Goal: Use online tool/utility: Utilize a website feature to perform a specific function

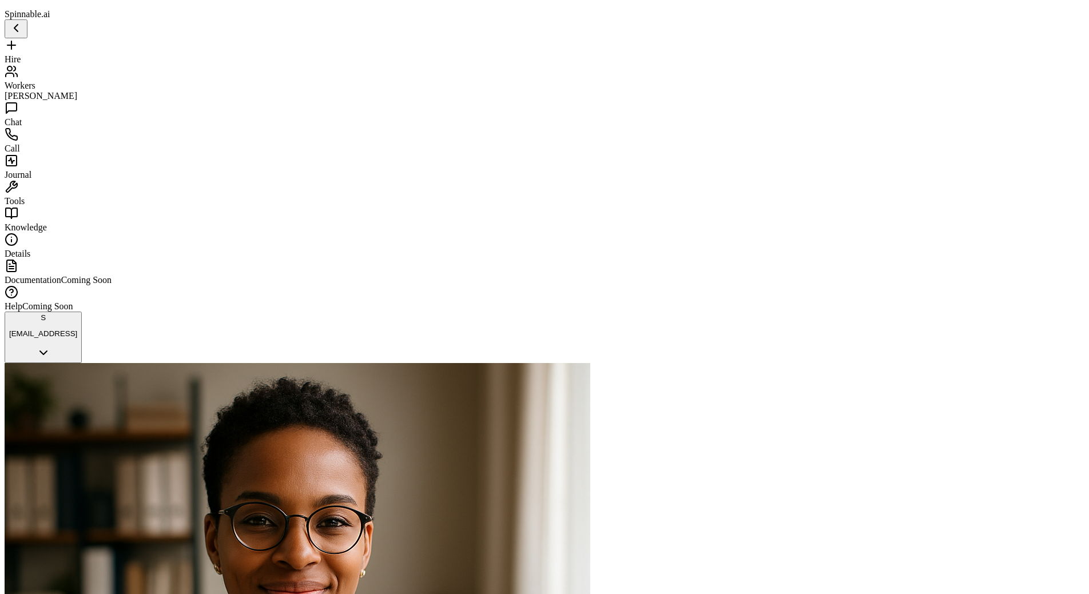
click at [65, 73] on div "Workers" at bounding box center [545, 78] width 1080 height 26
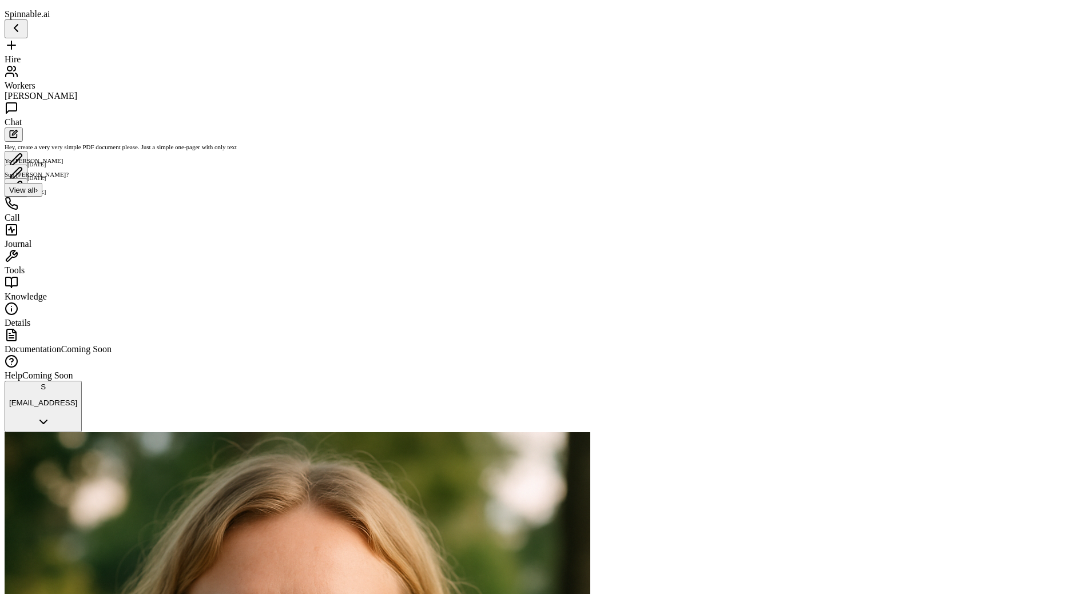
click at [25, 265] on span "Tools" at bounding box center [15, 270] width 20 height 10
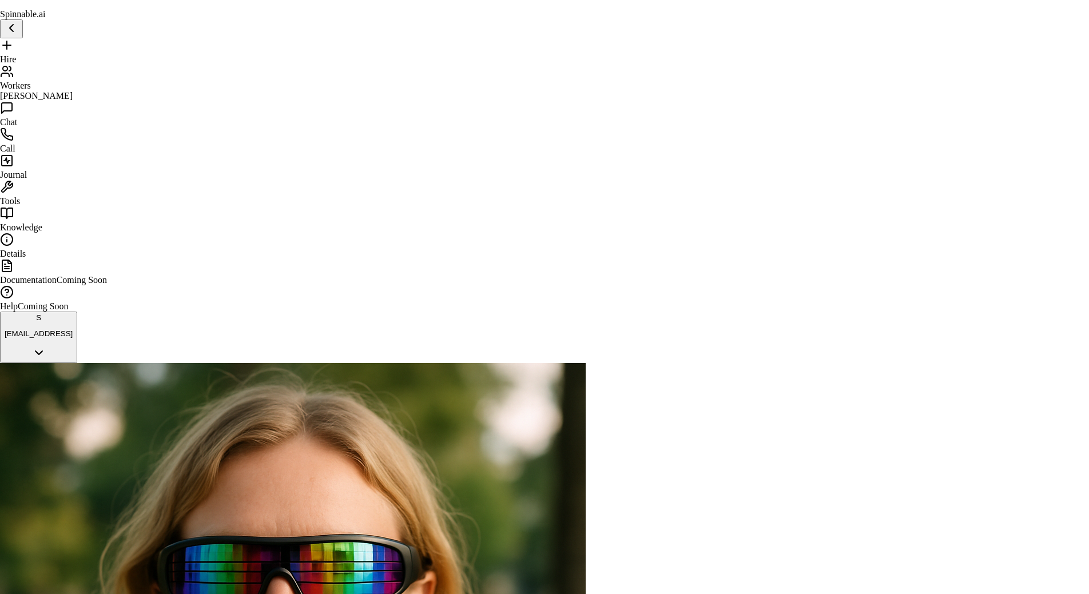
type input "*****"
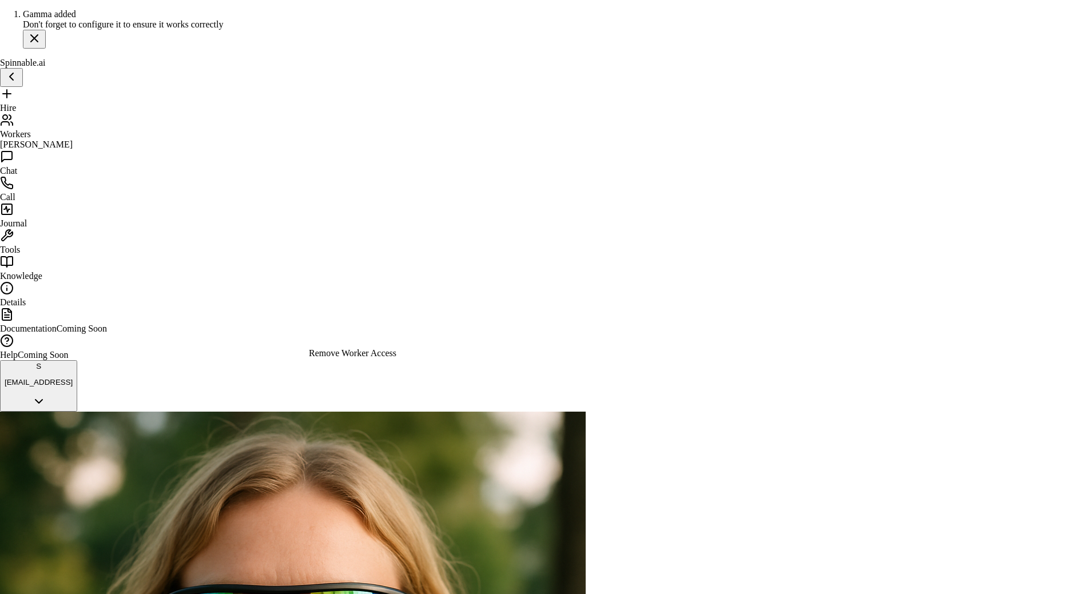
click at [391, 356] on div "Remove Worker Access" at bounding box center [352, 353] width 87 height 10
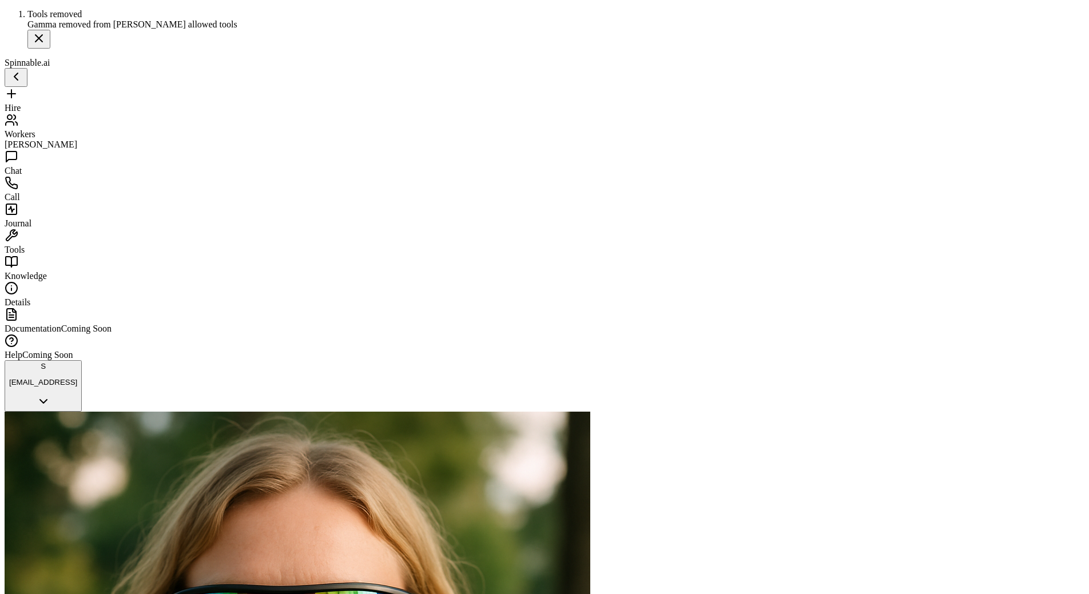
click at [63, 113] on div "Workers" at bounding box center [545, 126] width 1080 height 26
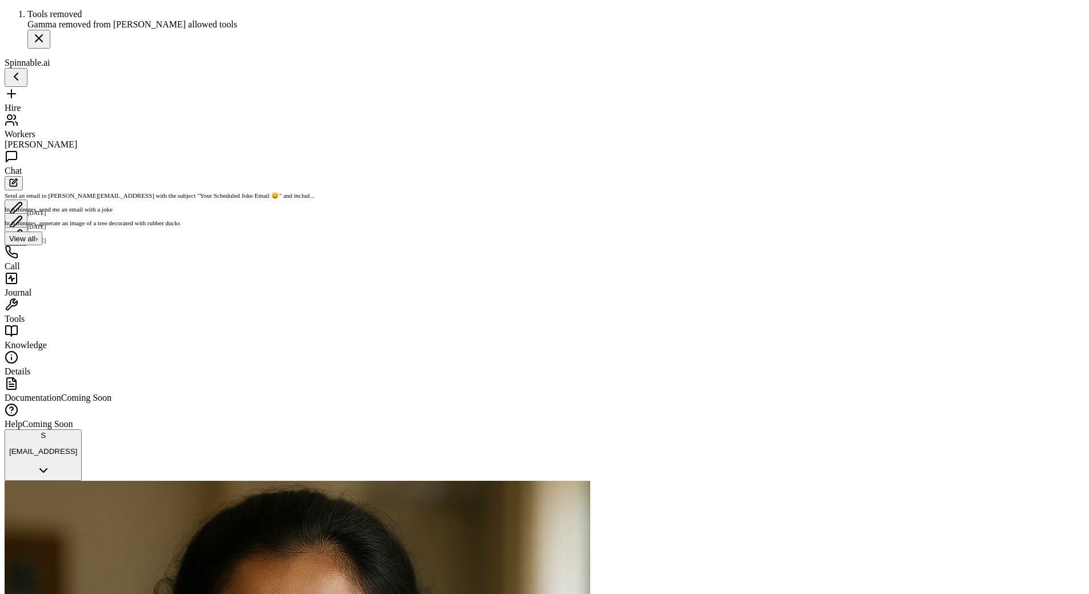
click at [25, 314] on span "Tools" at bounding box center [15, 319] width 20 height 10
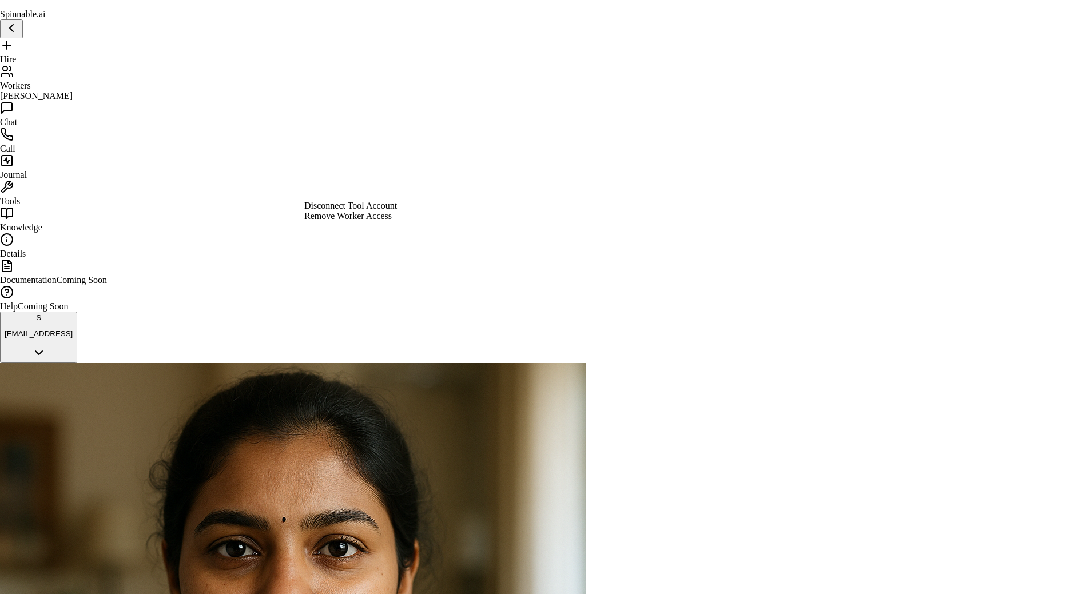
click at [372, 221] on div "Remove Worker Access" at bounding box center [350, 216] width 93 height 10
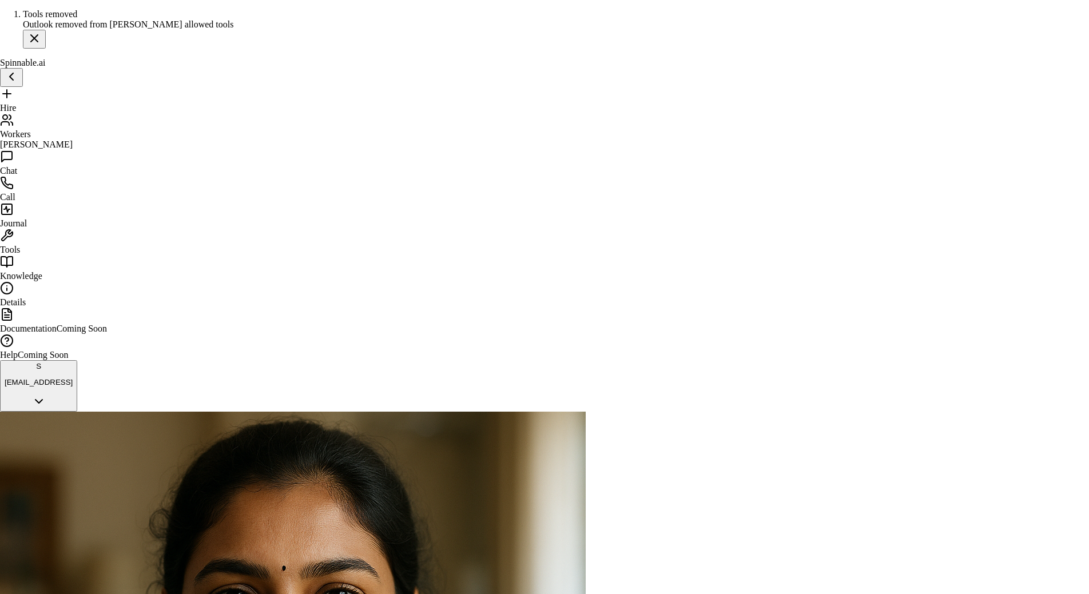
type input "*****"
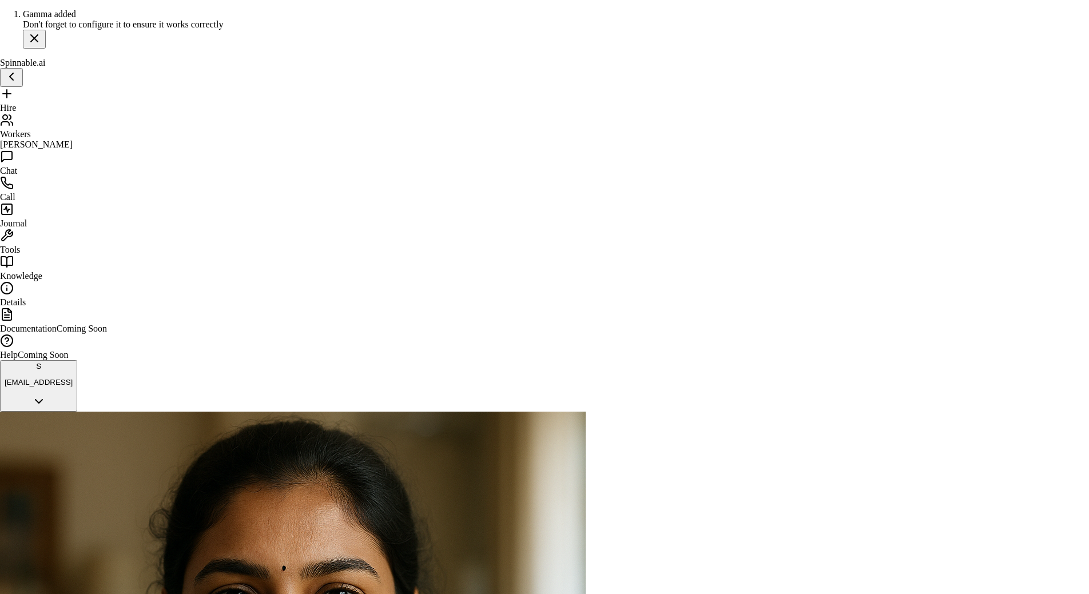
paste input "**********"
type input "**********"
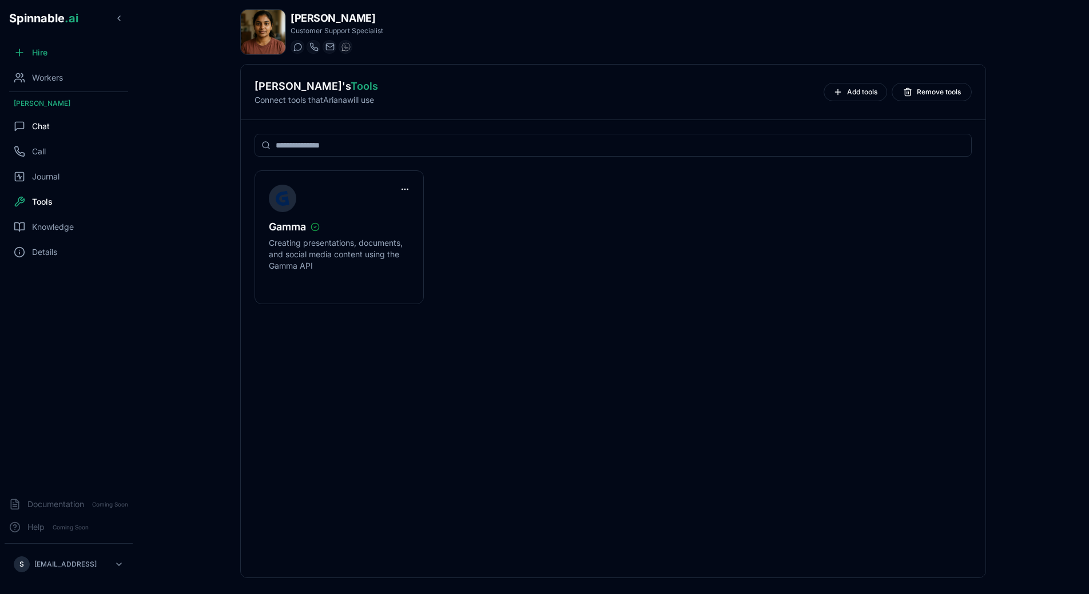
click at [47, 125] on span "Chat" at bounding box center [41, 126] width 18 height 11
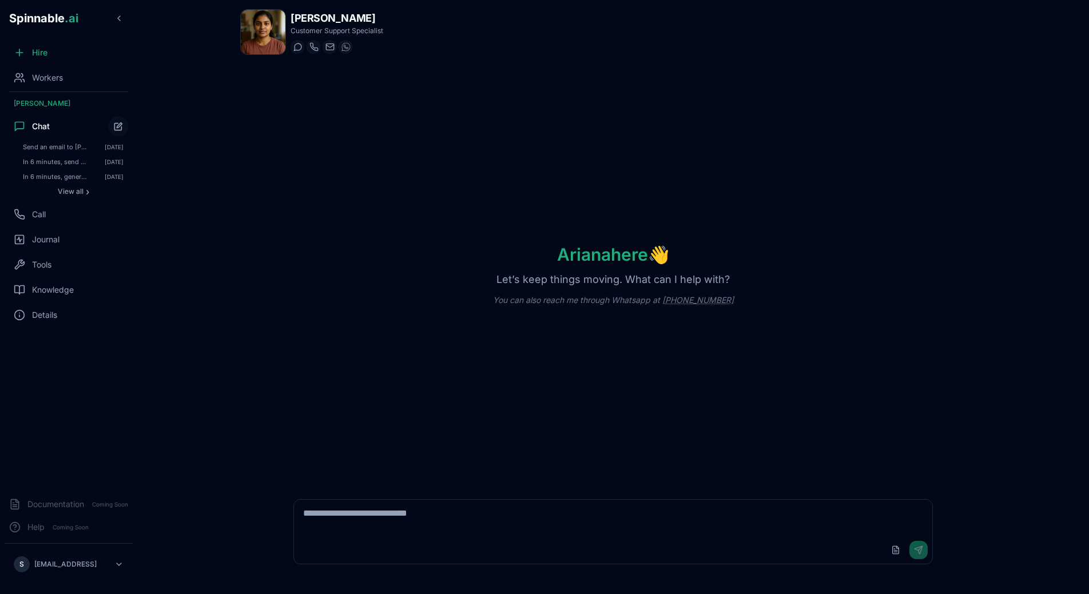
click at [422, 539] on div "Upload File Send" at bounding box center [613, 549] width 638 height 27
click at [428, 527] on textarea at bounding box center [613, 518] width 638 height 37
type textarea "**********"
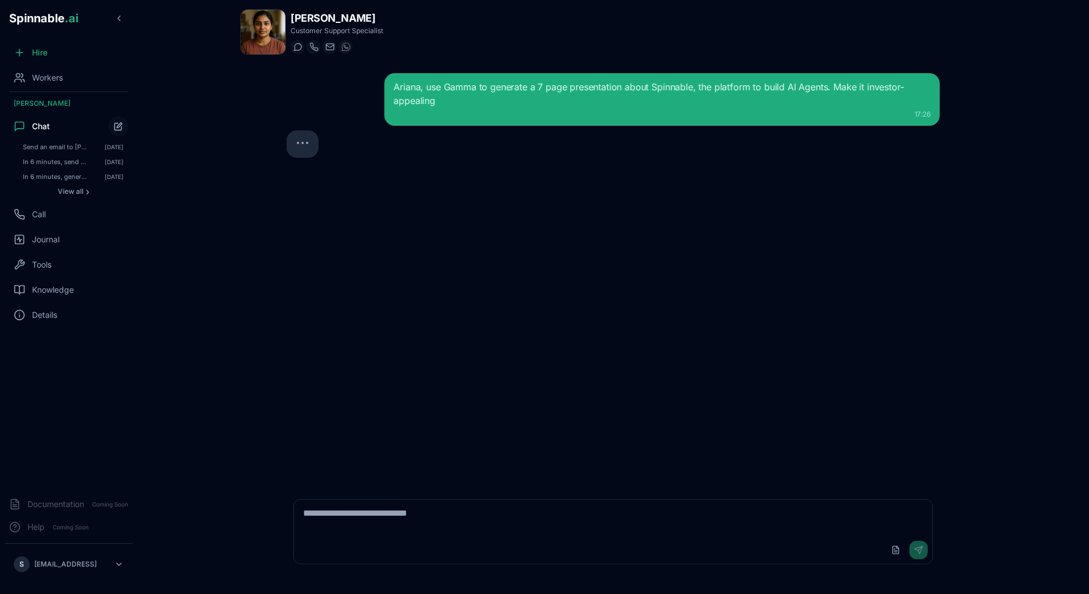
click at [548, 312] on div "Ariana, use Gamma to generate a 7 page presentation about Spinnable, the platfo…" at bounding box center [612, 274] width 671 height 421
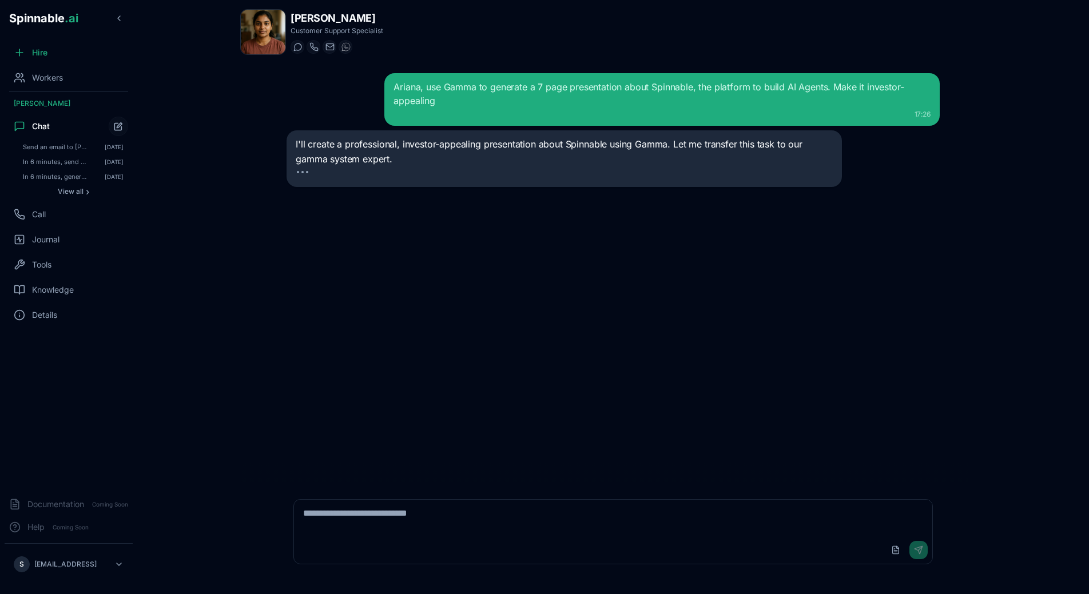
click at [559, 299] on div "Ariana, use Gamma to generate a 7 page presentation about Spinnable, the platfo…" at bounding box center [612, 274] width 671 height 421
click at [371, 178] on div at bounding box center [564, 175] width 536 height 9
click at [424, 241] on div "Ariana, use Gamma to generate a 7 page presentation about Spinnable, the platfo…" at bounding box center [612, 274] width 671 height 421
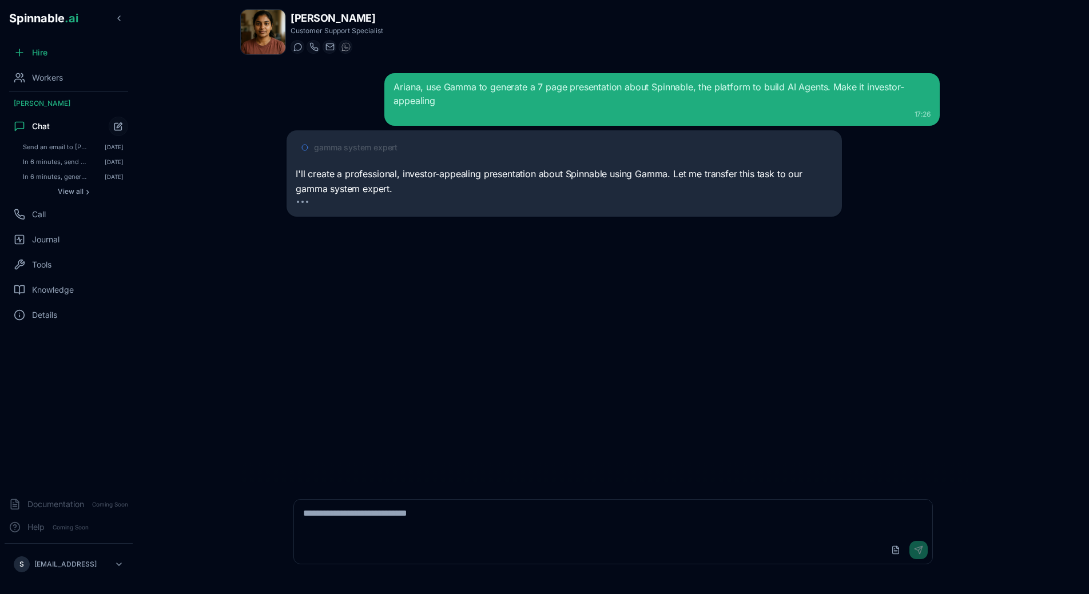
click at [348, 142] on span "gamma system expert" at bounding box center [355, 147] width 83 height 11
click at [421, 239] on div "Ariana, use Gamma to generate a 7 page presentation about Spinnable, the platfo…" at bounding box center [612, 274] width 671 height 421
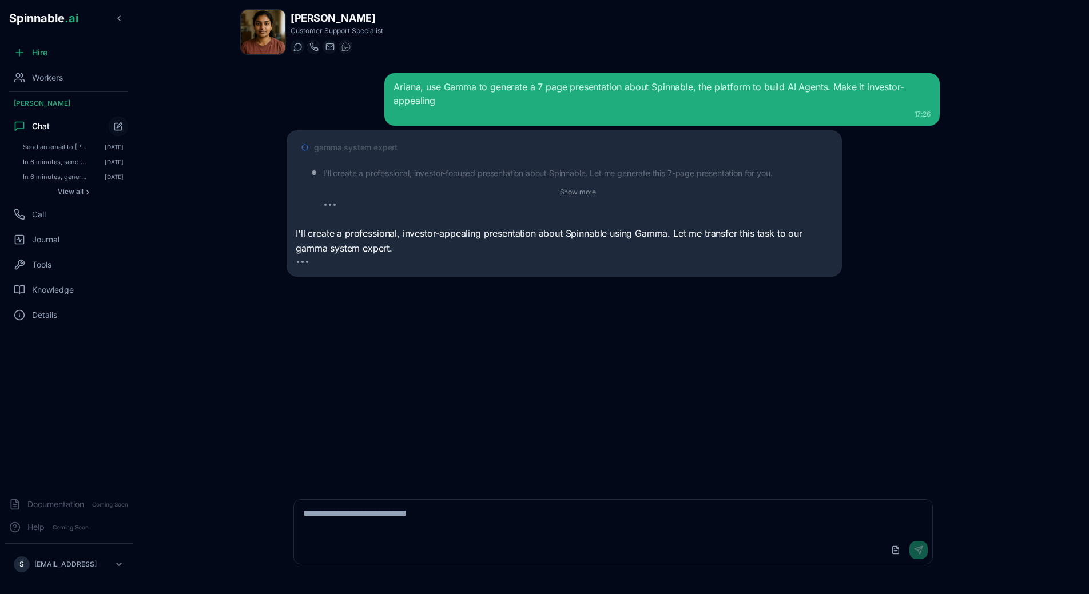
click at [591, 184] on div "I'll create a professional, investor-focused presentation about Spinnable. Let …" at bounding box center [577, 190] width 509 height 46
click at [591, 186] on button "Show more" at bounding box center [578, 192] width 46 height 14
click at [363, 331] on div "Ariana, use Gamma to generate a 7 page presentation about Spinnable, the platfo…" at bounding box center [612, 274] width 671 height 421
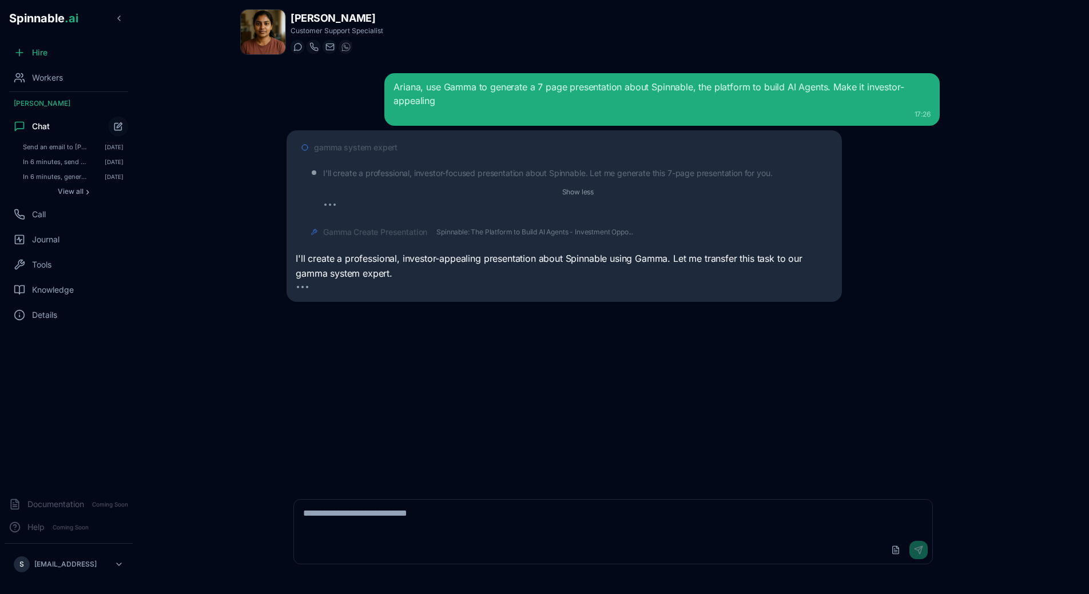
click at [389, 229] on span "Gamma Create Presentation" at bounding box center [375, 231] width 104 height 11
click at [399, 229] on span "Gamma Create Presentation" at bounding box center [375, 231] width 104 height 11
click at [518, 230] on span "Spinnable: The Platform to Build AI Agents - Investment Oppo..." at bounding box center [534, 232] width 197 height 9
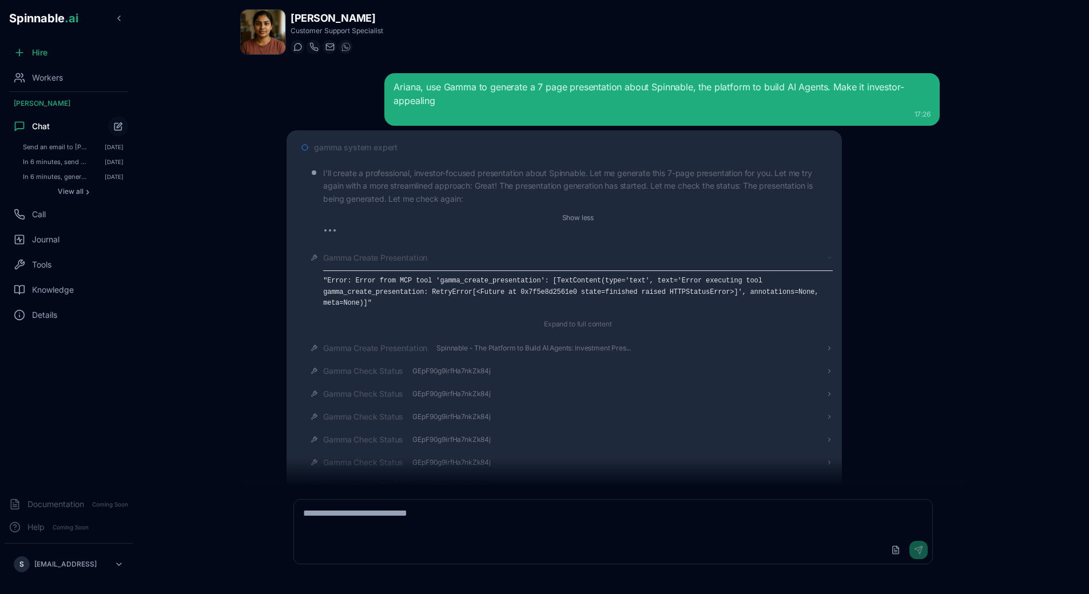
click at [404, 144] on div "gamma system expert" at bounding box center [573, 147] width 518 height 11
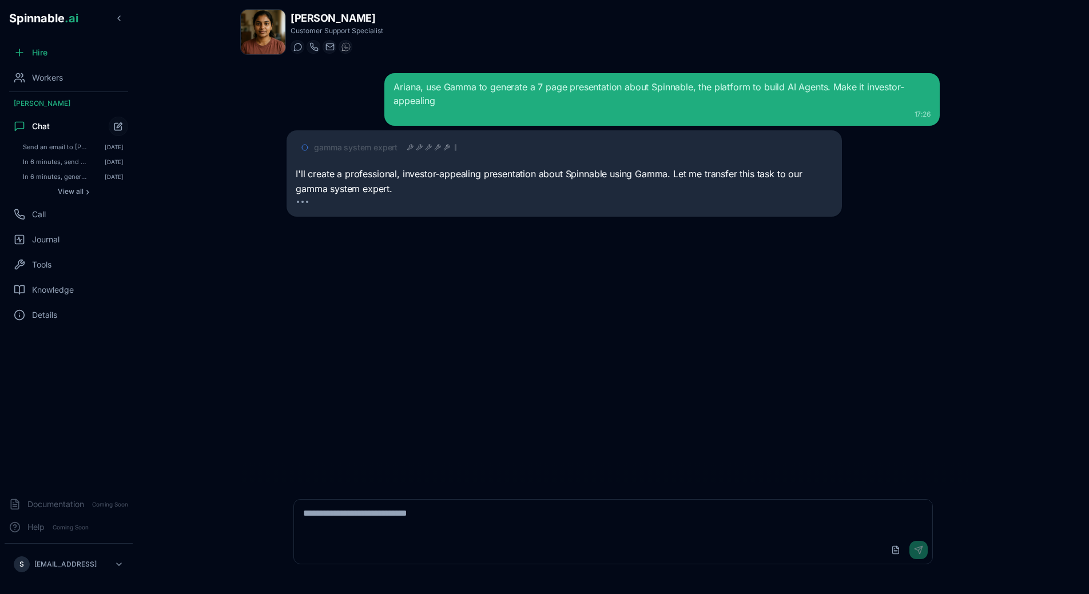
click at [583, 231] on div "Ariana, use Gamma to generate a 7 page presentation about Spinnable, the platfo…" at bounding box center [612, 274] width 671 height 421
click at [359, 152] on span "gamma system expert" at bounding box center [355, 147] width 83 height 11
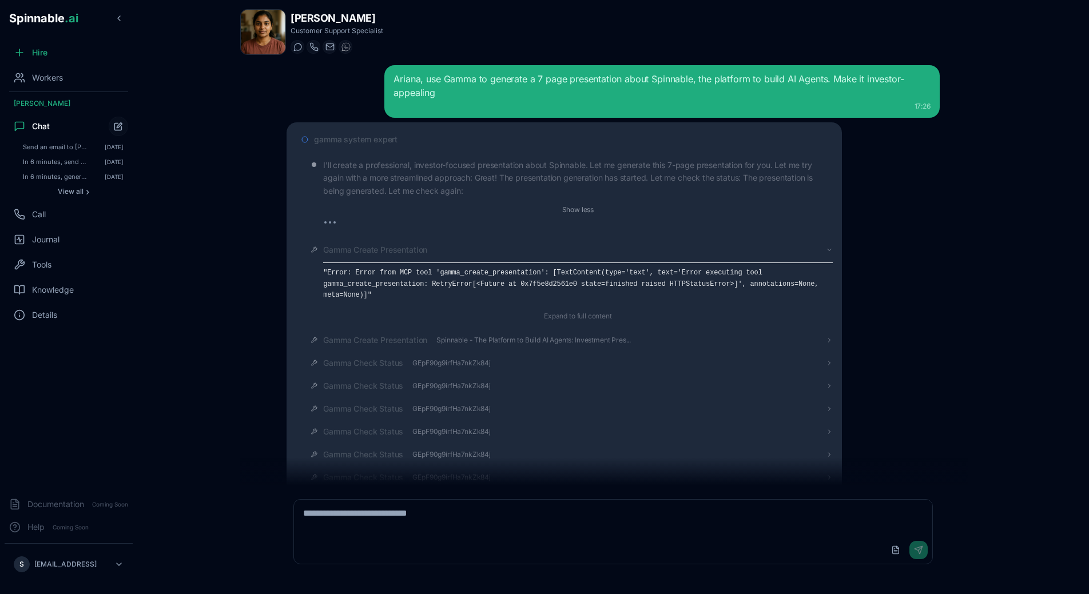
scroll to position [7, 0]
click at [390, 250] on span "Gamma Create Presentation" at bounding box center [375, 250] width 104 height 11
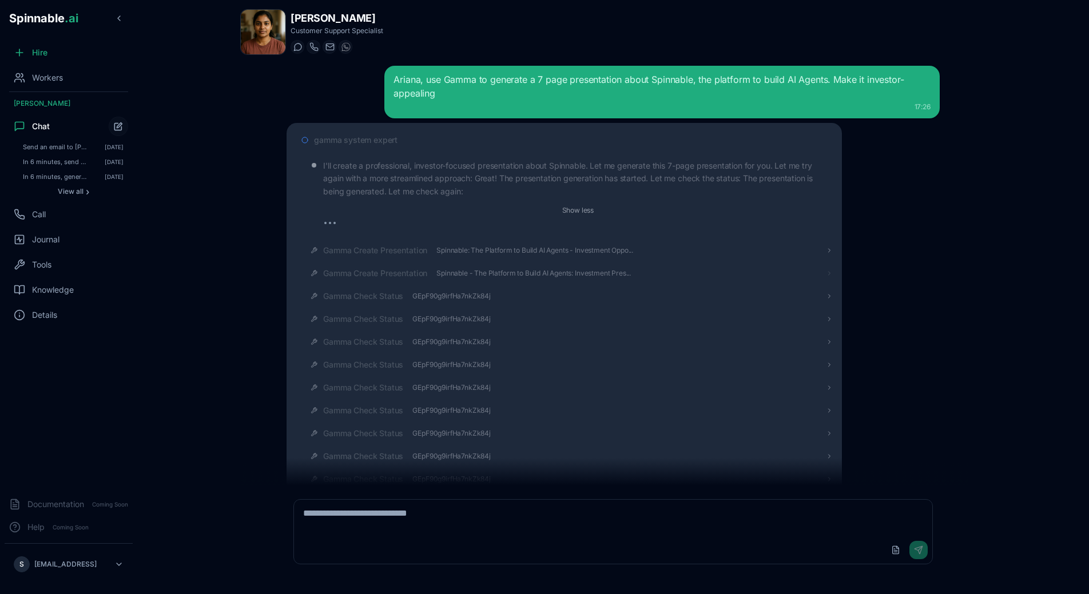
click at [402, 274] on span "Gamma Create Presentation" at bounding box center [375, 273] width 104 height 11
click at [400, 274] on span "Gamma Create Presentation" at bounding box center [375, 273] width 104 height 11
click at [411, 273] on span "Gamma Create Presentation" at bounding box center [375, 273] width 104 height 11
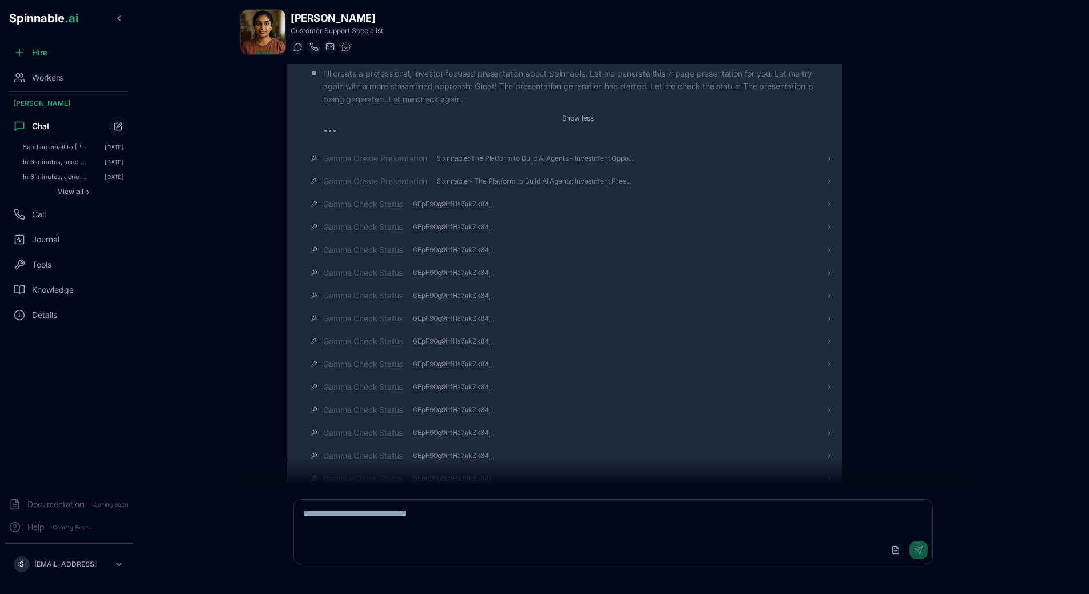
scroll to position [89, 0]
click at [405, 166] on span "Gamma Create Presentation" at bounding box center [375, 168] width 104 height 11
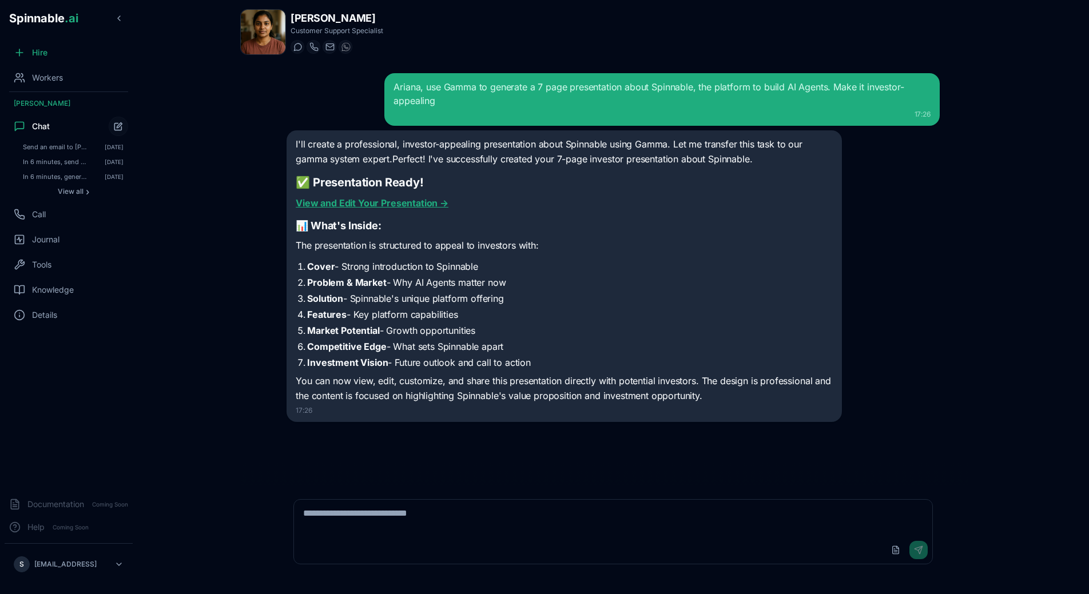
click at [384, 205] on link "View and Edit Your Presentation →" at bounding box center [372, 202] width 153 height 11
click at [539, 319] on li "Features - Key platform capabilities" at bounding box center [569, 315] width 525 height 14
